Goal: Task Accomplishment & Management: Complete application form

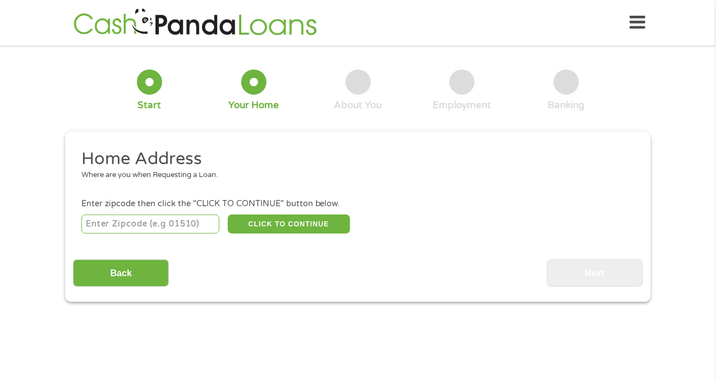
click at [136, 219] on input "number" at bounding box center [150, 224] width 139 height 19
type input "03275"
select select "[US_STATE]"
click at [273, 226] on button "CLICK TO CONTINUE" at bounding box center [289, 224] width 122 height 19
type input "03275"
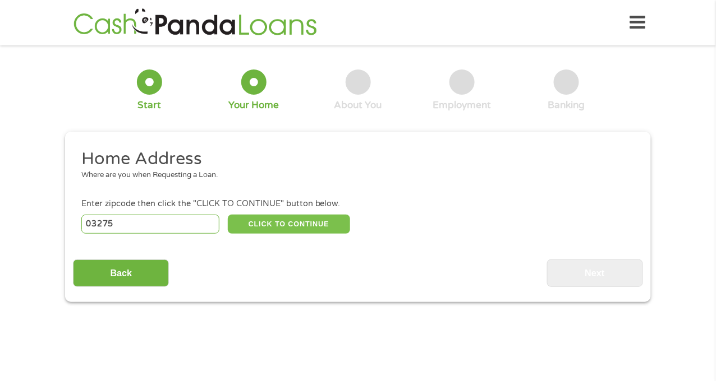
type input "Suncook"
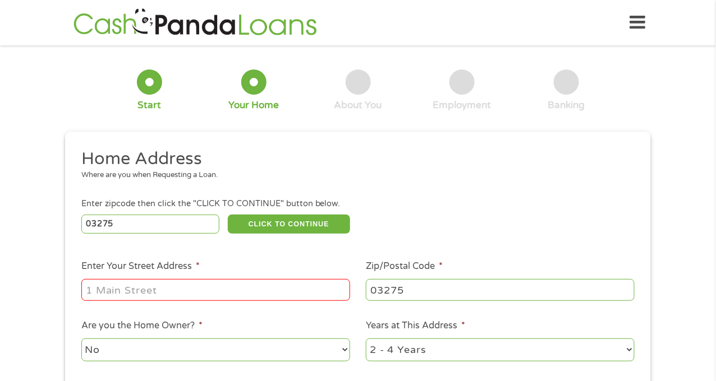
click at [245, 282] on input "Enter Your Street Address *" at bounding box center [215, 289] width 269 height 21
type input "[STREET_ADDRESS]"
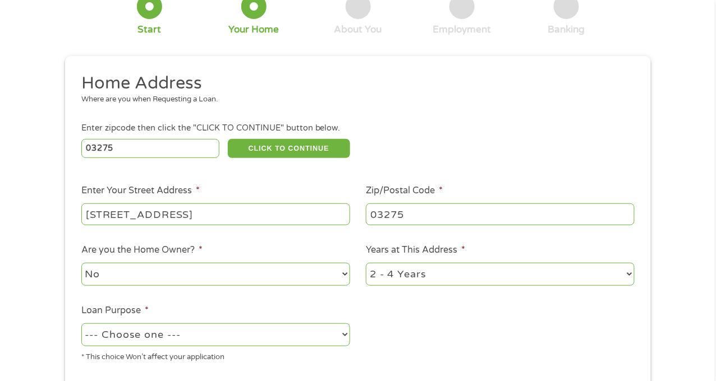
scroll to position [117, 0]
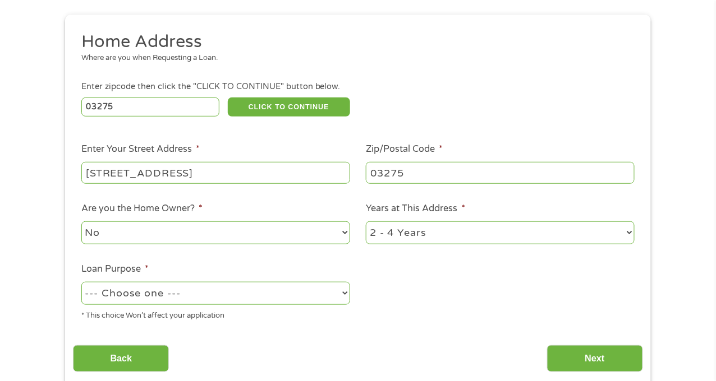
click at [211, 230] on select "No Yes" at bounding box center [215, 233] width 269 height 23
click at [211, 297] on select "--- Choose one --- Pay Bills Debt Consolidation Home Improvement Major Purchase…" at bounding box center [215, 293] width 269 height 23
select select "paybills"
click at [81, 283] on select "--- Choose one --- Pay Bills Debt Consolidation Home Improvement Major Purchase…" at bounding box center [215, 293] width 269 height 23
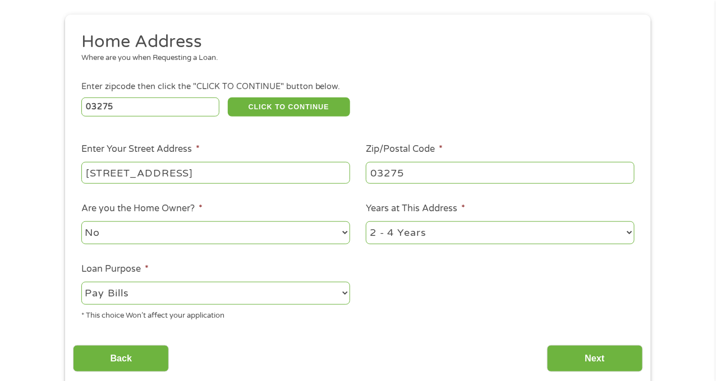
scroll to position [146, 0]
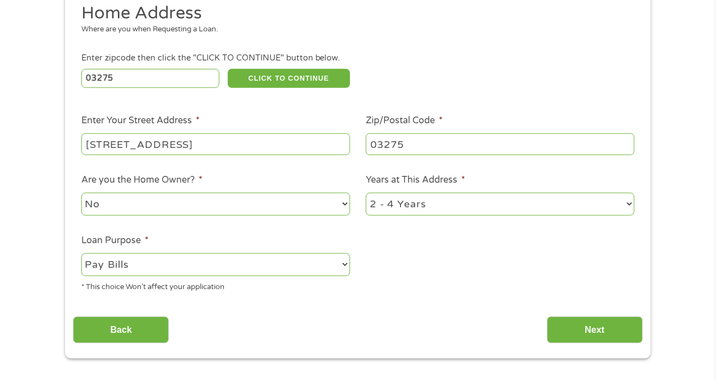
click at [427, 212] on select "1 Year or less 1 - 2 Years 2 - 4 Years Over 4 Years" at bounding box center [500, 204] width 269 height 23
select select "12months"
click at [366, 193] on select "1 Year or less 1 - 2 Years 2 - 4 Years Over 4 Years" at bounding box center [500, 204] width 269 height 23
click at [609, 341] on input "Next" at bounding box center [595, 330] width 96 height 27
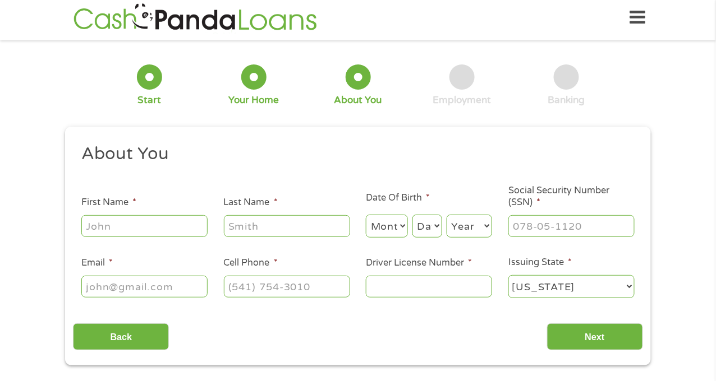
scroll to position [0, 0]
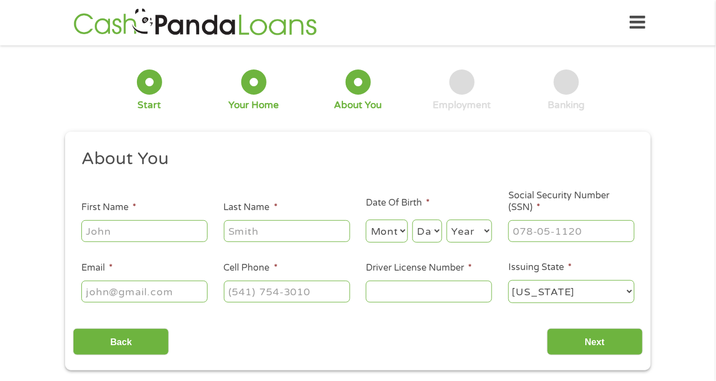
click at [136, 236] on input "First Name *" at bounding box center [144, 230] width 126 height 21
type input "[PERSON_NAME]"
type input "[EMAIL_ADDRESS][DOMAIN_NAME]"
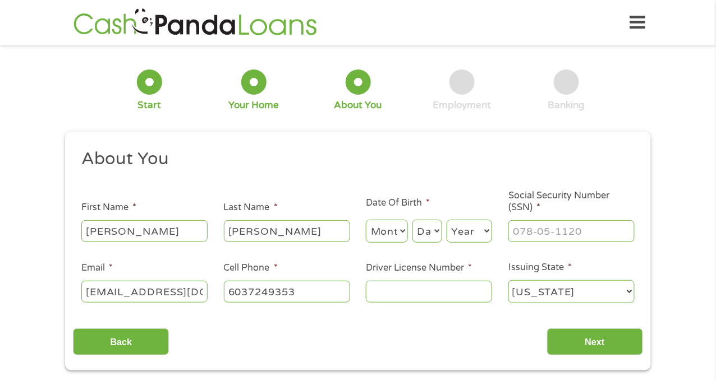
type input "[PHONE_NUMBER]"
click at [388, 234] on select "Month 1 2 3 4 5 6 7 8 9 10 11 12" at bounding box center [387, 231] width 42 height 23
select select "2"
click at [366, 220] on select "Month 1 2 3 4 5 6 7 8 9 10 11 12" at bounding box center [387, 231] width 42 height 23
click at [424, 232] on select "Day 1 2 3 4 5 6 7 8 9 10 11 12 13 14 15 16 17 18 19 20 21 22 23 24 25 26 27 28 …" at bounding box center [427, 231] width 30 height 23
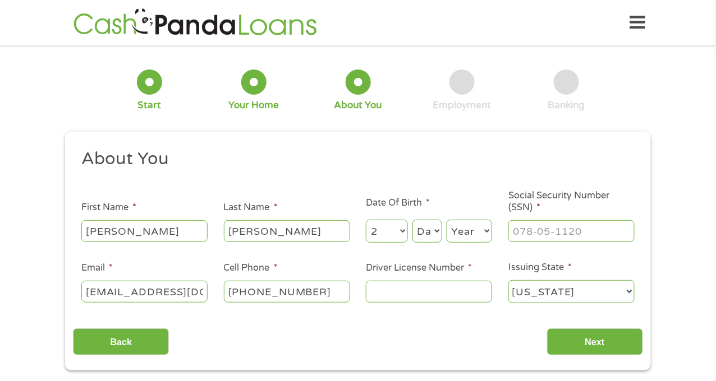
select select "24"
click at [412, 220] on select "Day 1 2 3 4 5 6 7 8 9 10 11 12 13 14 15 16 17 18 19 20 21 22 23 24 25 26 27 28 …" at bounding box center [427, 231] width 30 height 23
click at [456, 224] on select "Year [DATE] 2006 2005 2004 2003 2002 2001 2000 1999 1998 1997 1996 1995 1994 19…" at bounding box center [468, 231] width 45 height 23
select select "1997"
click at [446, 220] on select "Year [DATE] 2006 2005 2004 2003 2002 2001 2000 1999 1998 1997 1996 1995 1994 19…" at bounding box center [468, 231] width 45 height 23
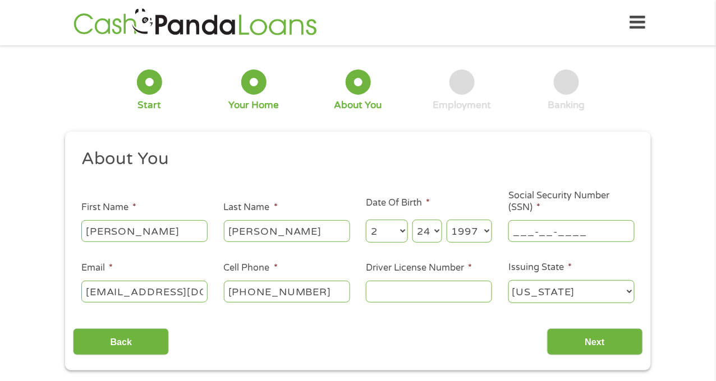
click at [550, 229] on input "___-__-____" at bounding box center [571, 230] width 126 height 21
type input "002-90-6021"
drag, startPoint x: 484, startPoint y: 276, endPoint x: 472, endPoint y: 284, distance: 14.3
click at [472, 284] on input "Driver License Number *" at bounding box center [429, 291] width 126 height 21
type input "NHL12466827"
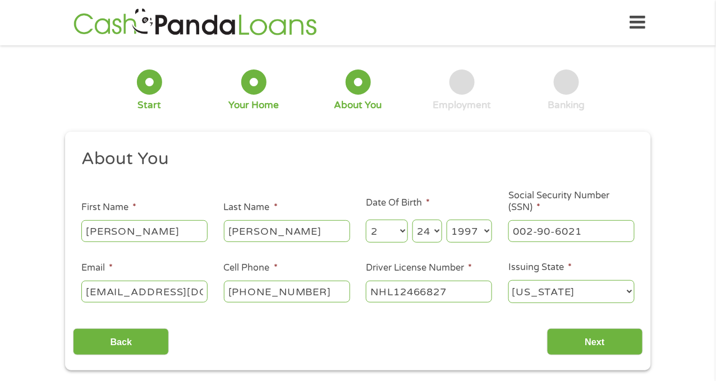
click at [586, 361] on div "This field is hidden when viewing the form gclid Cj0KCQjw0Y3HBhCxARIsAN7931U_dW…" at bounding box center [357, 251] width 585 height 239
click at [602, 345] on input "Next" at bounding box center [595, 342] width 96 height 27
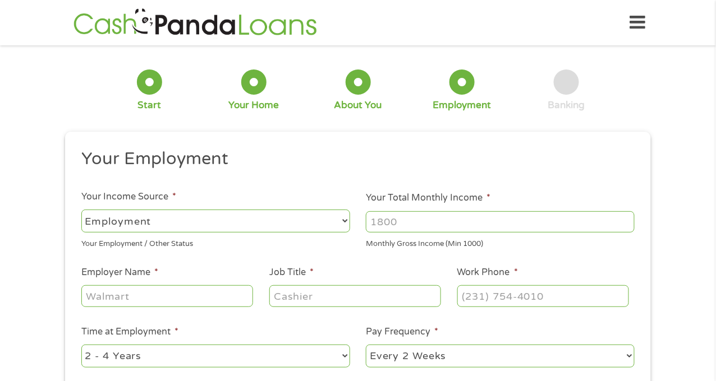
click at [173, 305] on input "Employer Name *" at bounding box center [167, 295] width 172 height 21
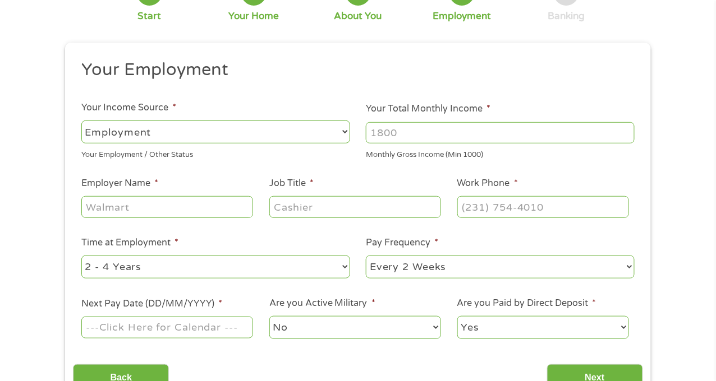
scroll to position [0, 0]
